Goal: Information Seeking & Learning: Learn about a topic

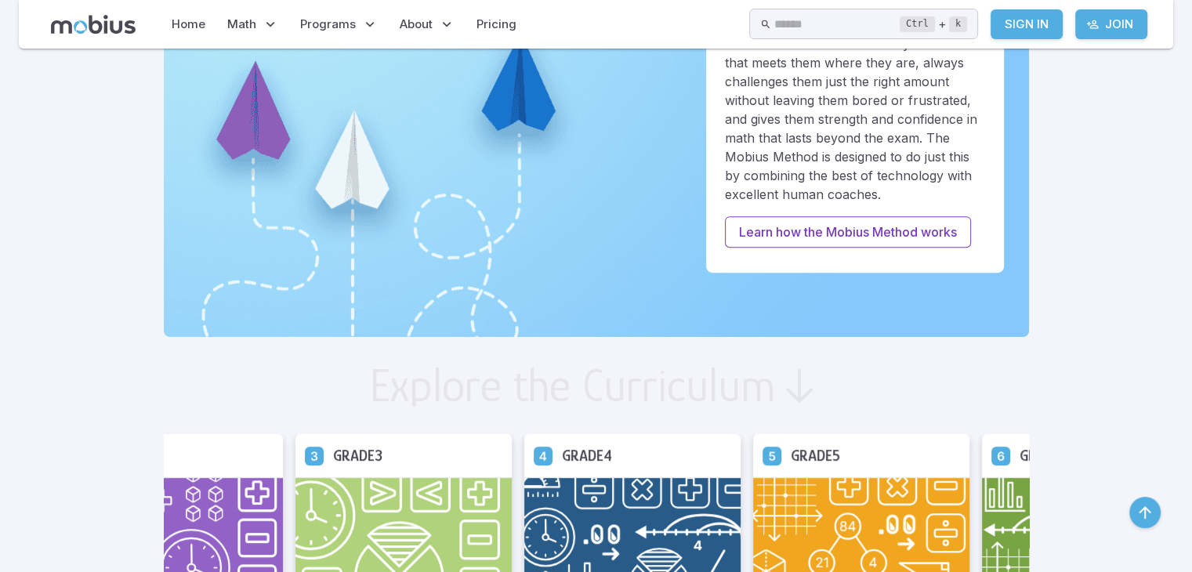
scroll to position [527, 0]
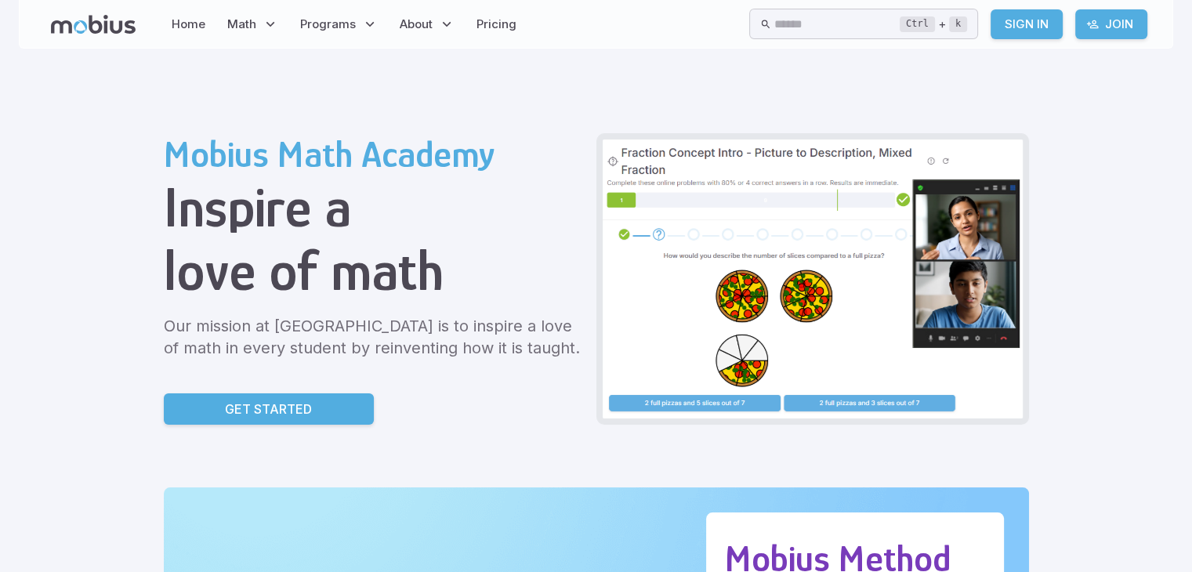
click at [308, 201] on h1 "Inspire a" at bounding box center [374, 207] width 420 height 63
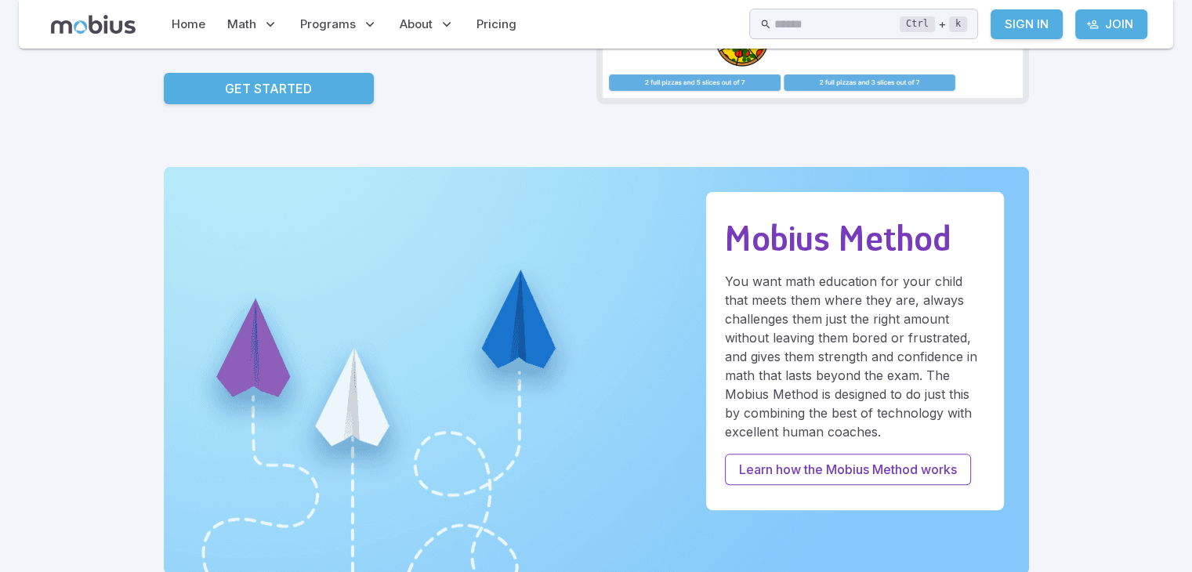
scroll to position [325, 0]
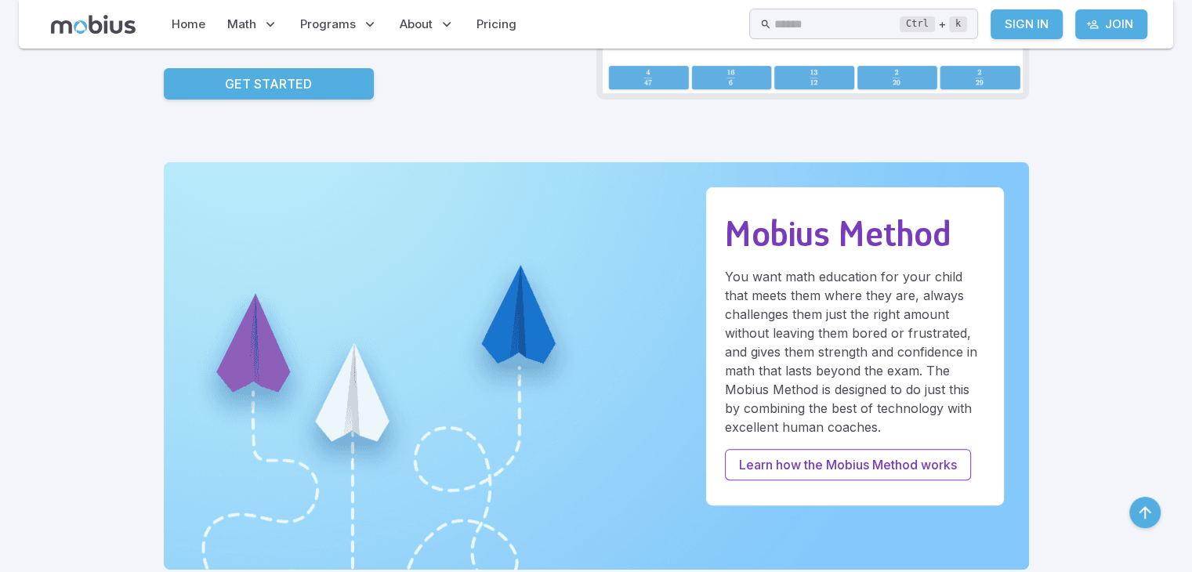
click at [208, 78] on link "Get Started" at bounding box center [269, 83] width 210 height 31
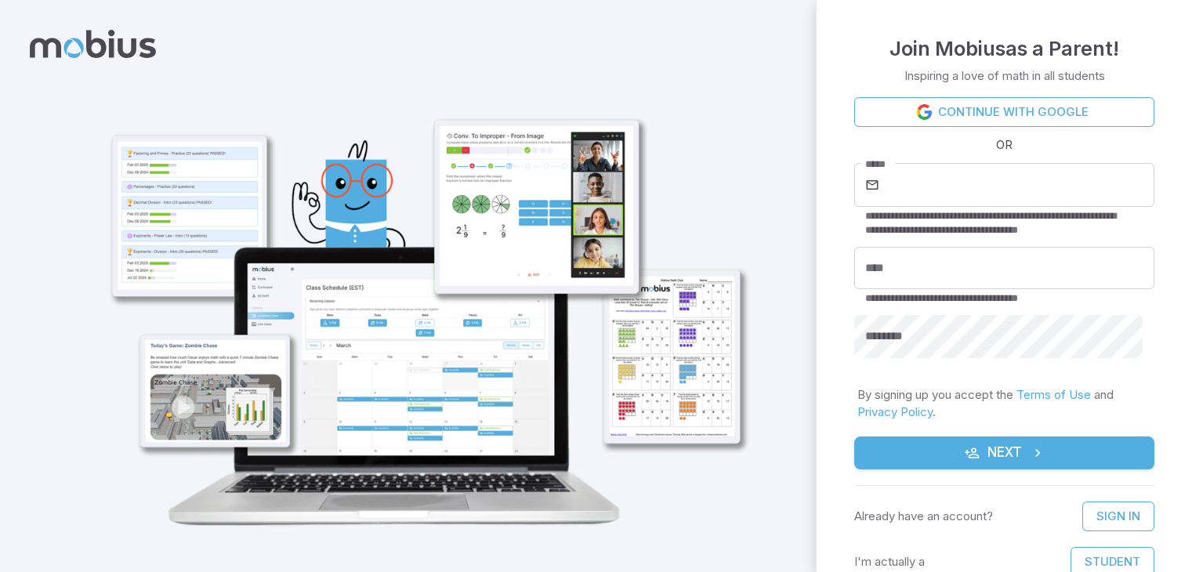
click at [691, 20] on div at bounding box center [408, 298] width 711 height 558
click at [772, 266] on div at bounding box center [408, 298] width 816 height 596
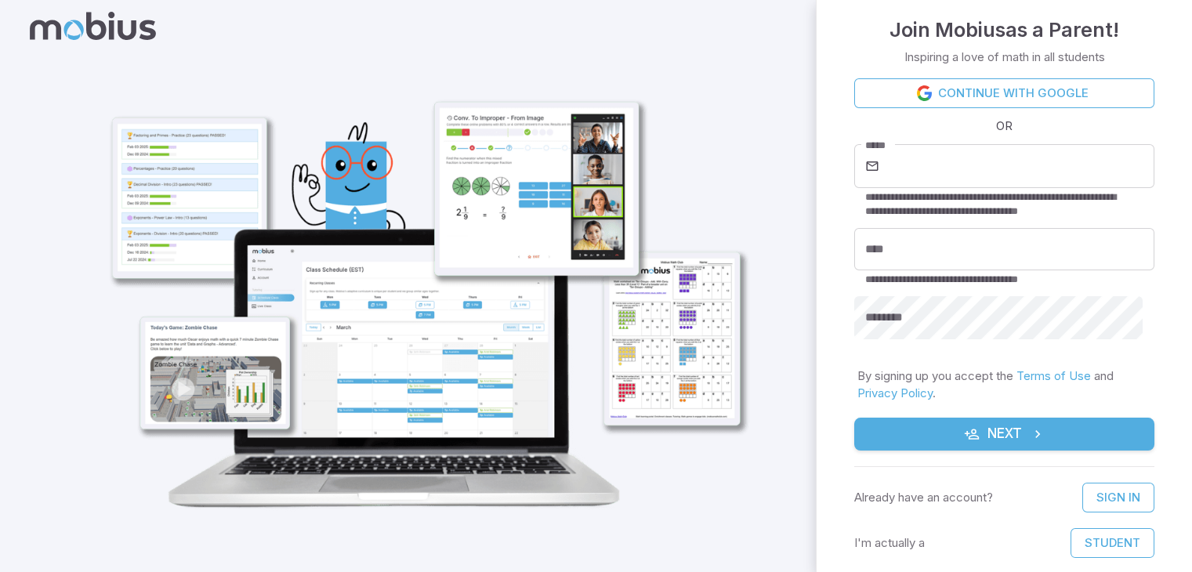
scroll to position [28, 0]
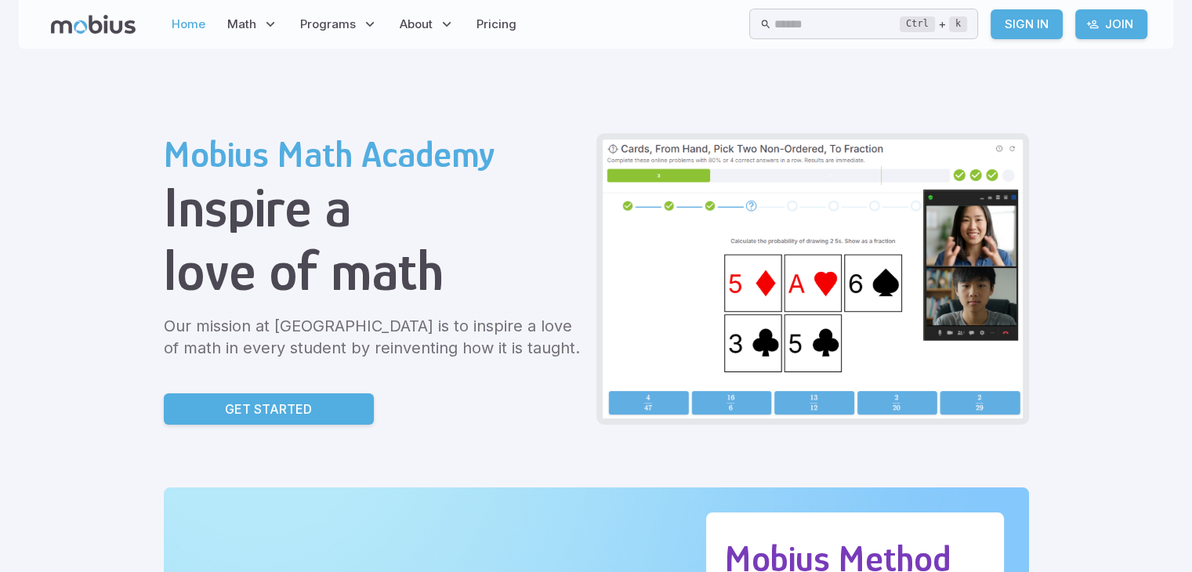
click at [178, 16] on link "Home" at bounding box center [188, 24] width 43 height 36
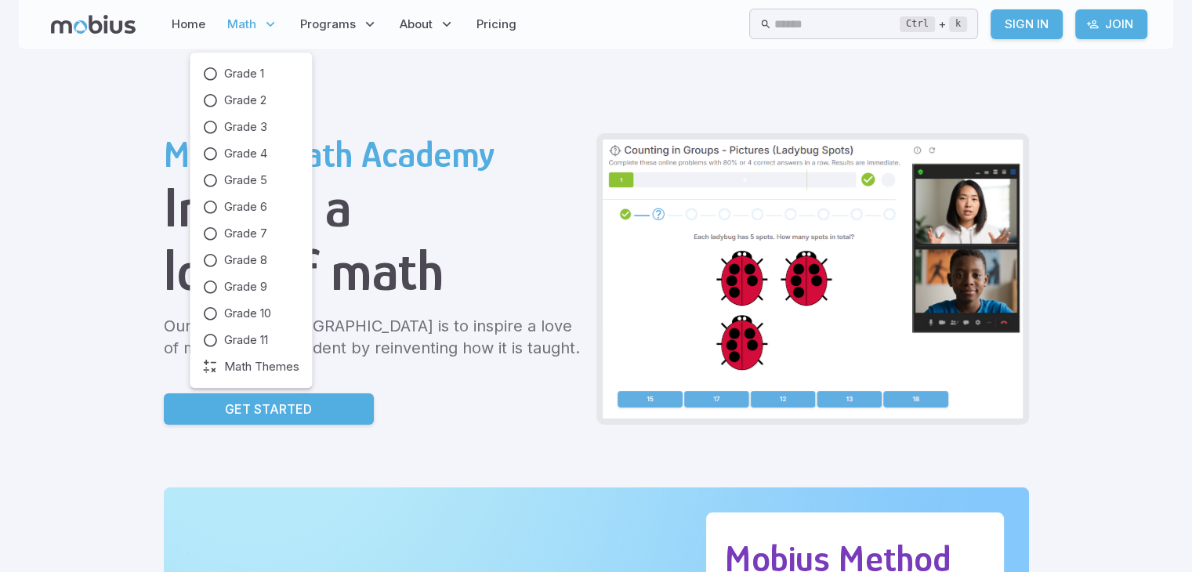
click at [248, 24] on span "Math" at bounding box center [241, 24] width 29 height 17
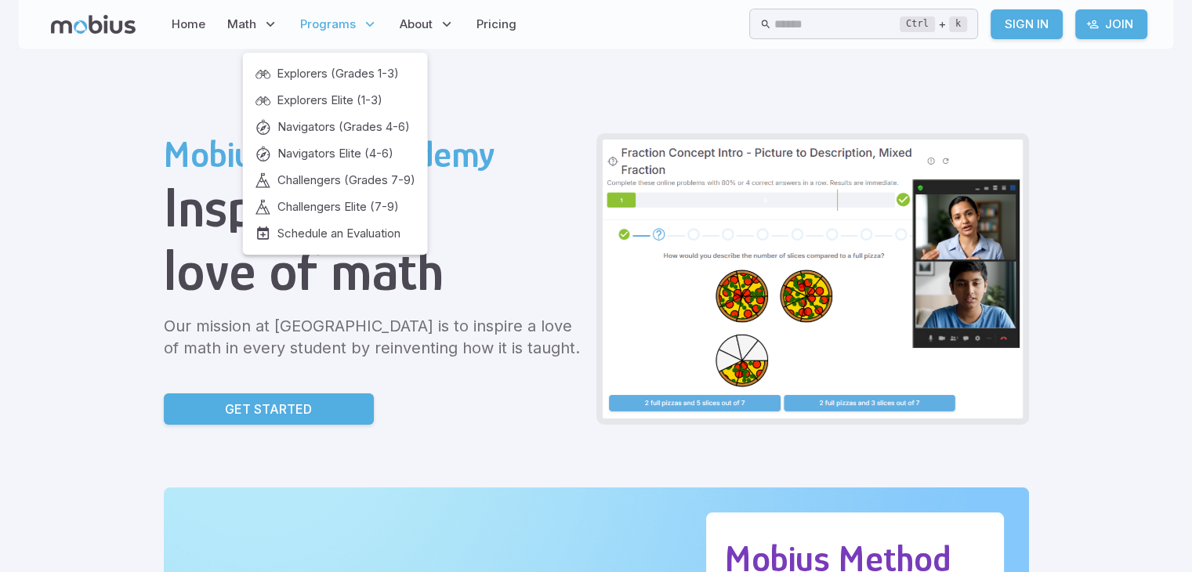
click at [310, 25] on span "Programs" at bounding box center [328, 24] width 56 height 17
